Goal: Transaction & Acquisition: Register for event/course

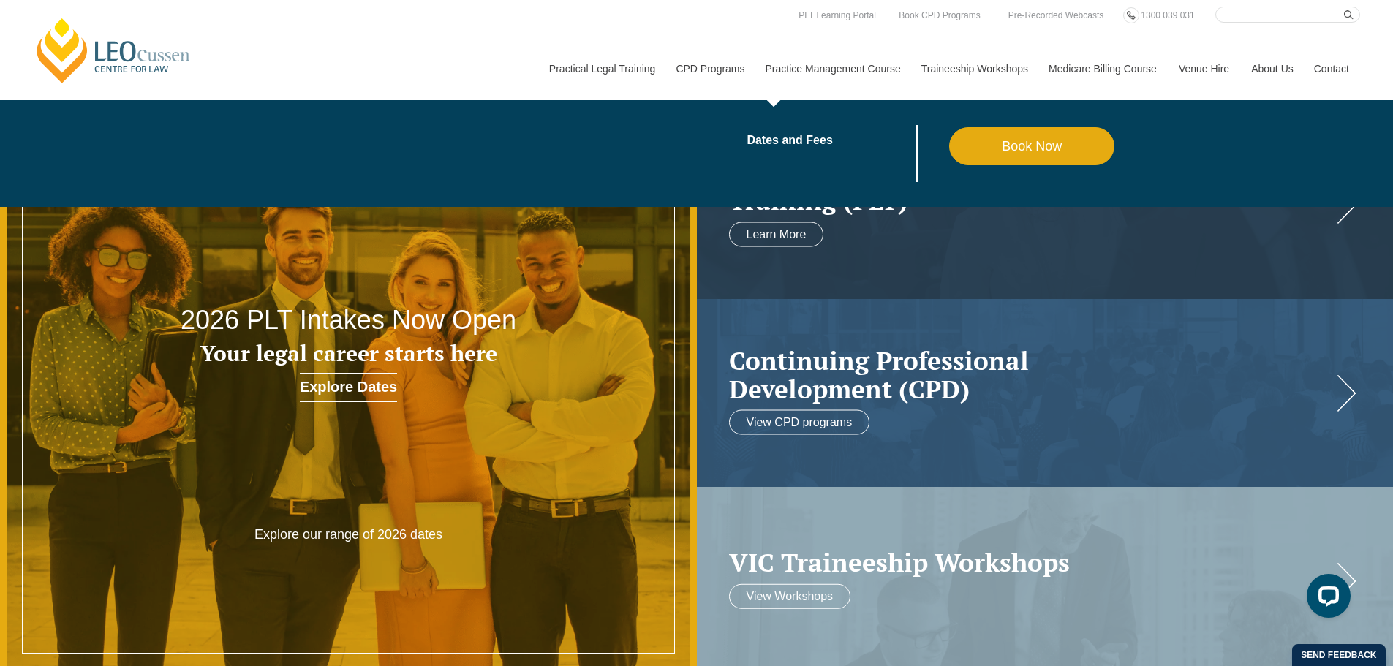
click at [844, 65] on link "Practice Management Course" at bounding box center [833, 68] width 156 height 63
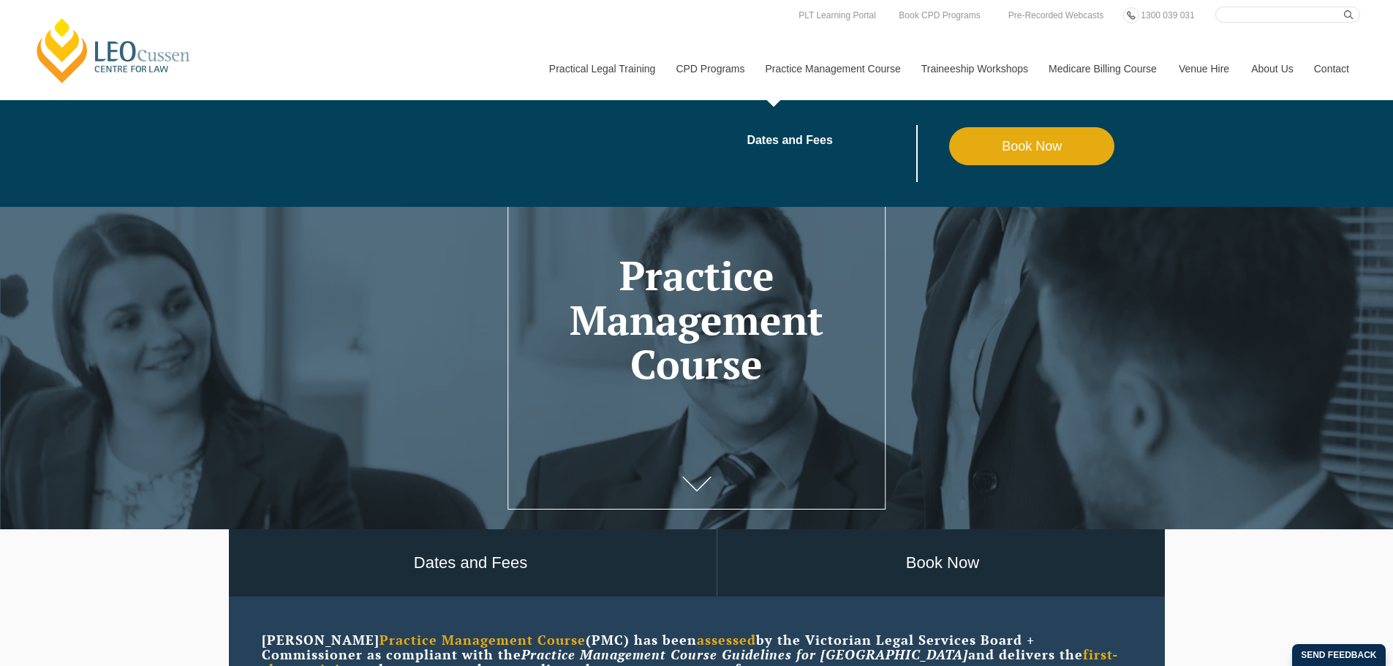
click at [1049, 158] on link "Book Now" at bounding box center [1032, 146] width 166 height 38
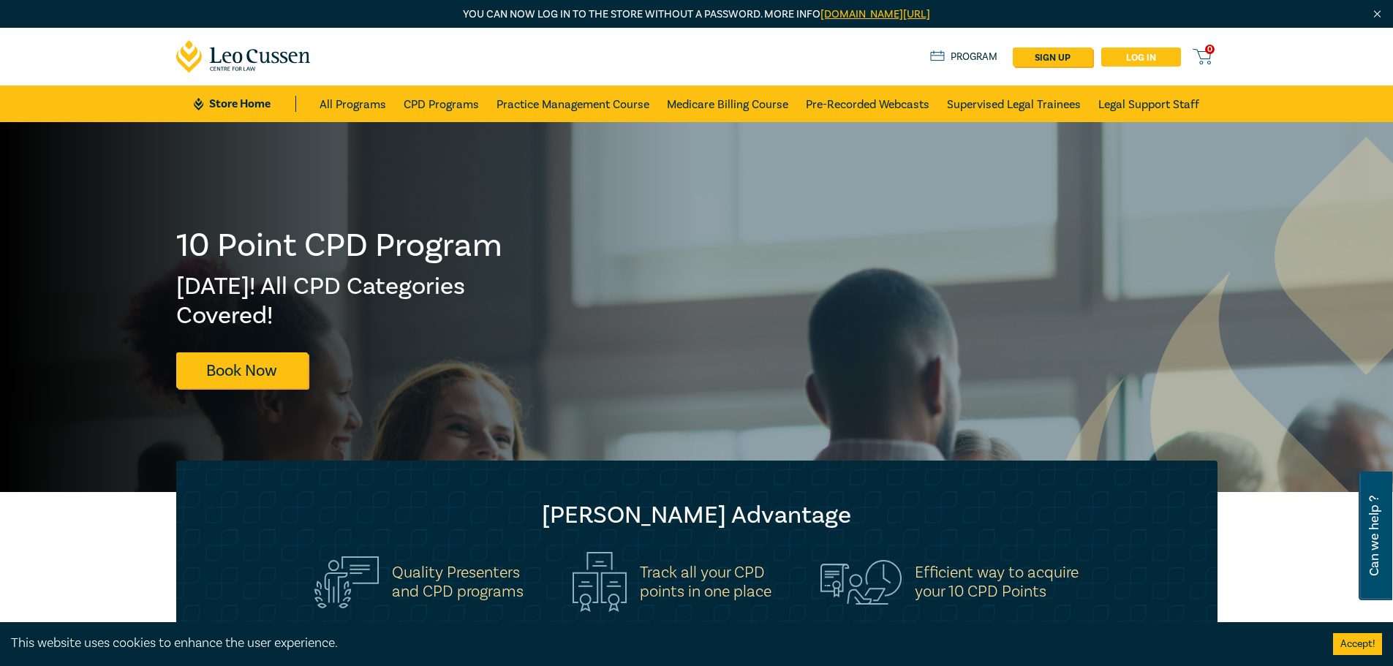
click at [1138, 53] on link "Log in" at bounding box center [1141, 57] width 80 height 19
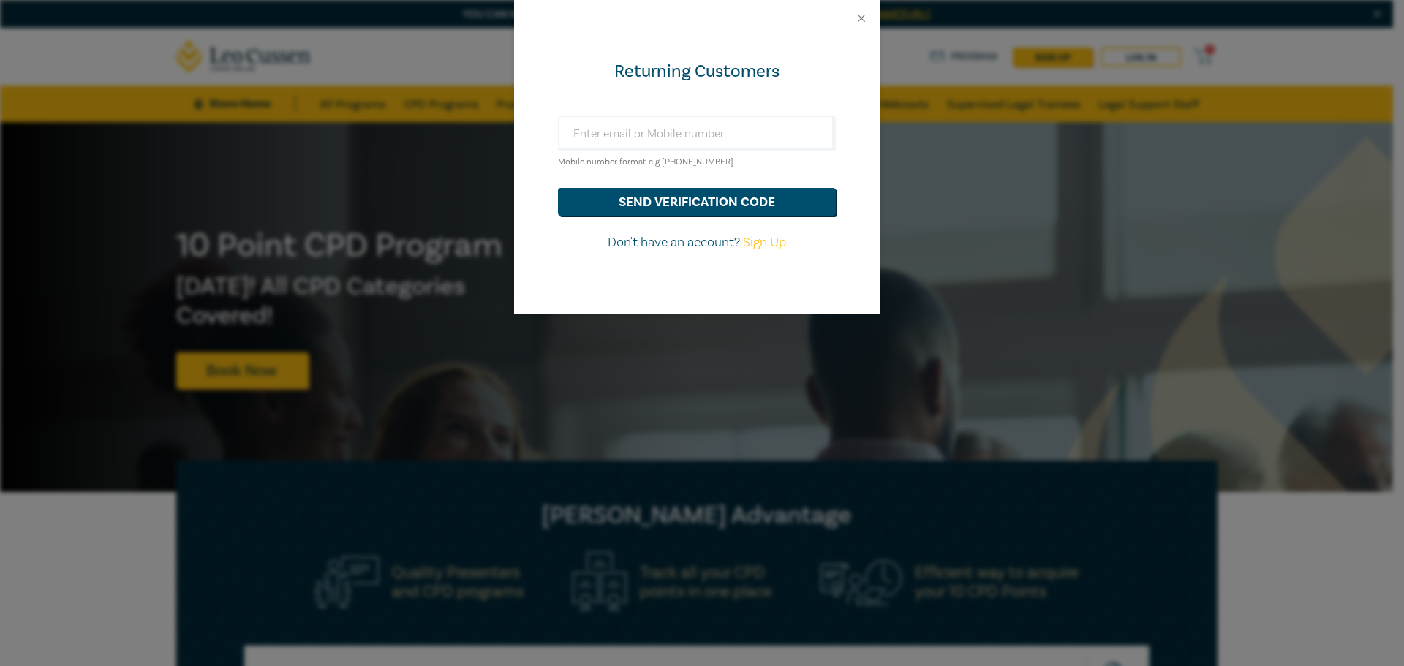
click at [764, 244] on link "Sign Up" at bounding box center [764, 242] width 43 height 17
select select "AU"
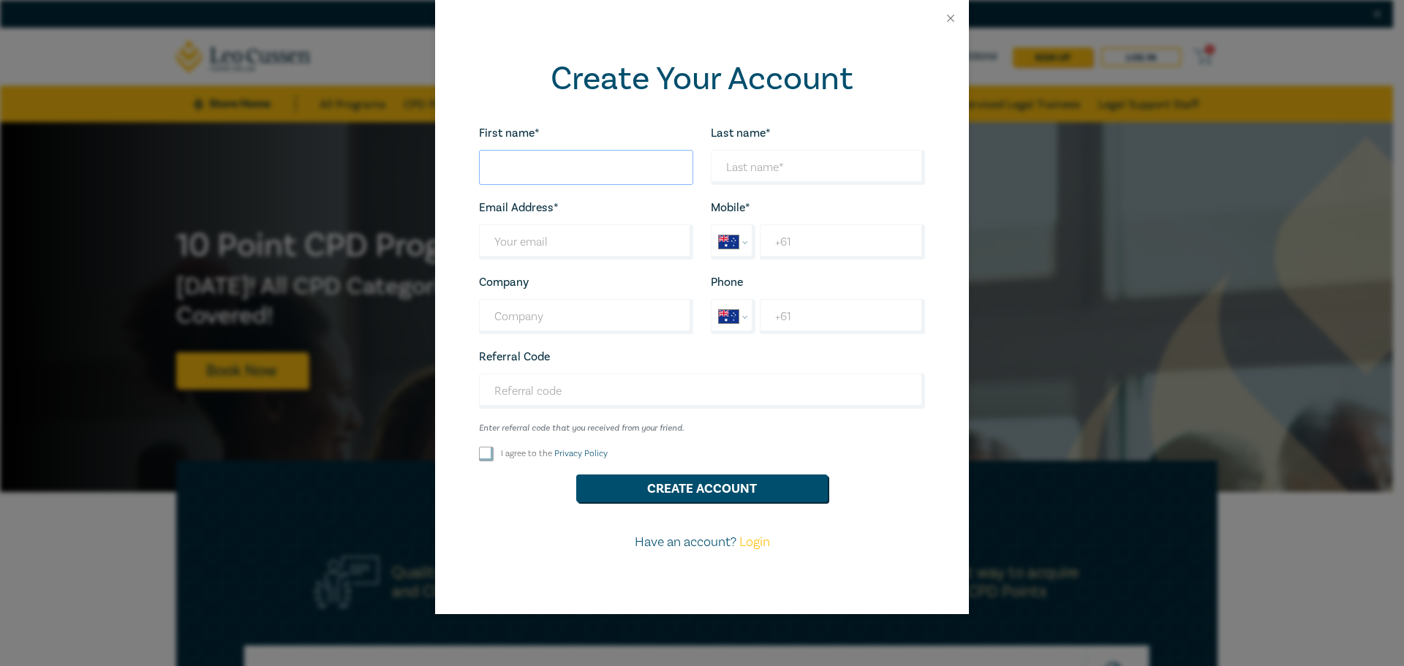
click at [589, 175] on input "First name*" at bounding box center [586, 167] width 214 height 35
type input "[PERSON_NAME]"
type input "Eastwood"
type input "[PERSON_NAME][EMAIL_ADDRESS][PERSON_NAME][DOMAIN_NAME]"
click at [807, 233] on input "+61" at bounding box center [842, 242] width 165 height 35
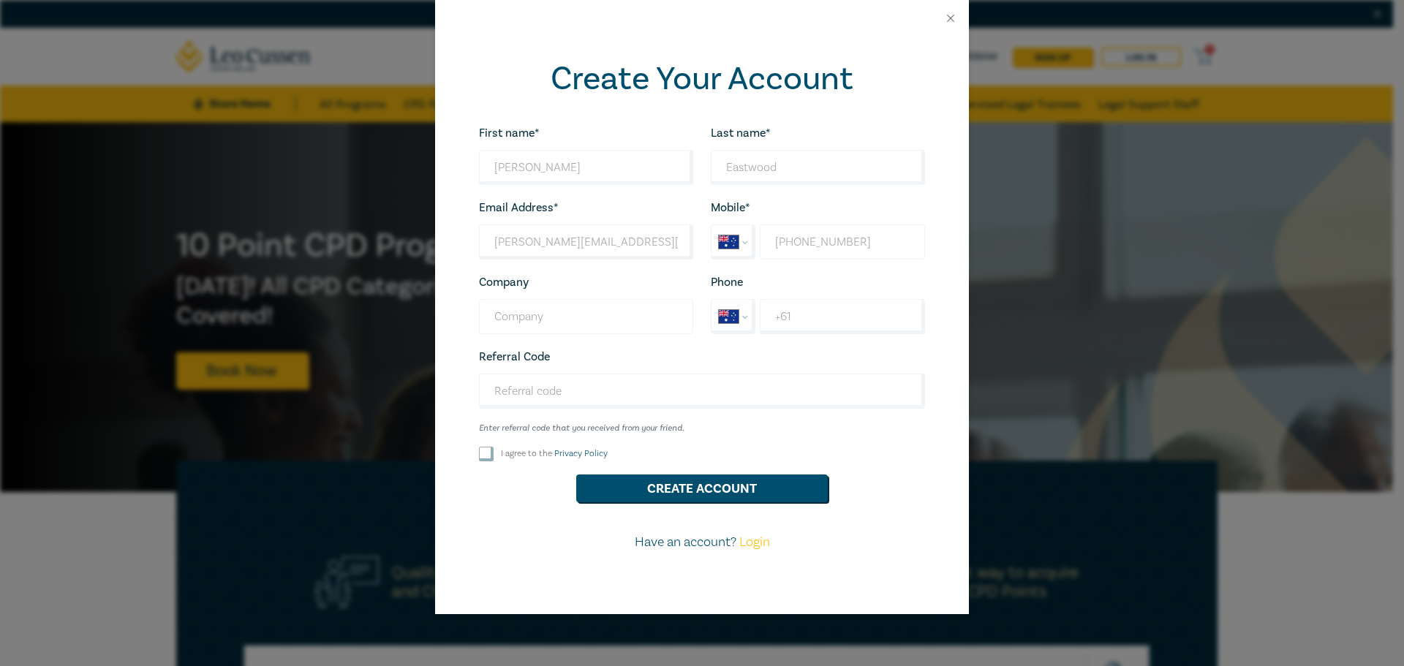
type input "[PHONE_NUMBER]"
click at [536, 325] on input "Company" at bounding box center [586, 316] width 214 height 35
type input "[PERSON_NAME] [PERSON_NAME]"
click at [503, 399] on input "Referral Code" at bounding box center [702, 391] width 446 height 35
click at [487, 454] on input "I agree to the Privacy Policy" at bounding box center [486, 454] width 15 height 15
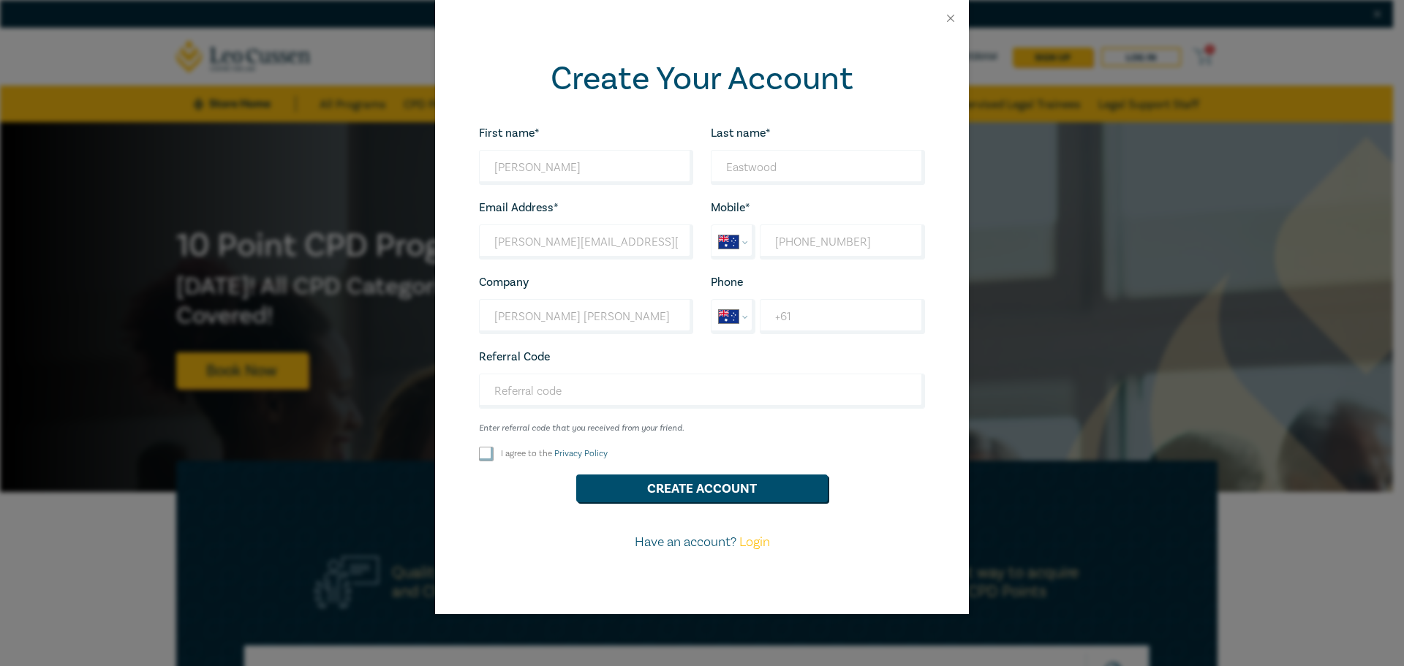
checkbox input "true"
click at [660, 486] on button "Create Account" at bounding box center [702, 489] width 252 height 28
